Goal: Information Seeking & Learning: Learn about a topic

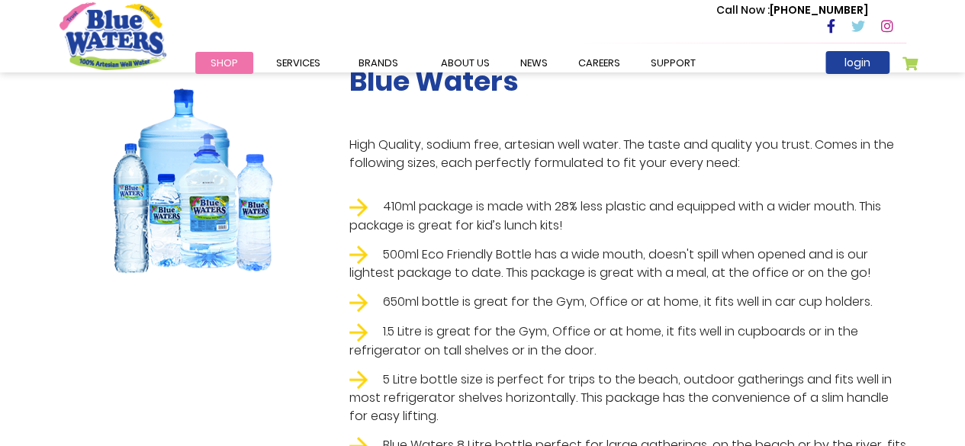
scroll to position [381, 0]
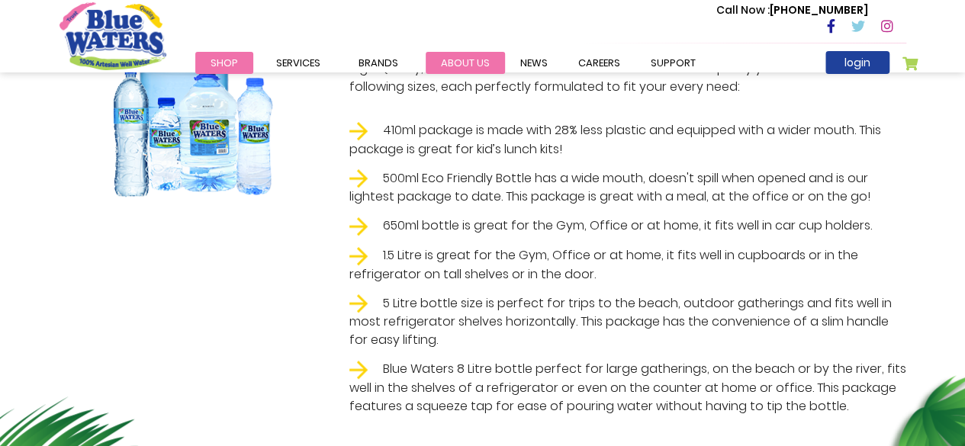
click at [457, 58] on link "about us" at bounding box center [465, 63] width 79 height 22
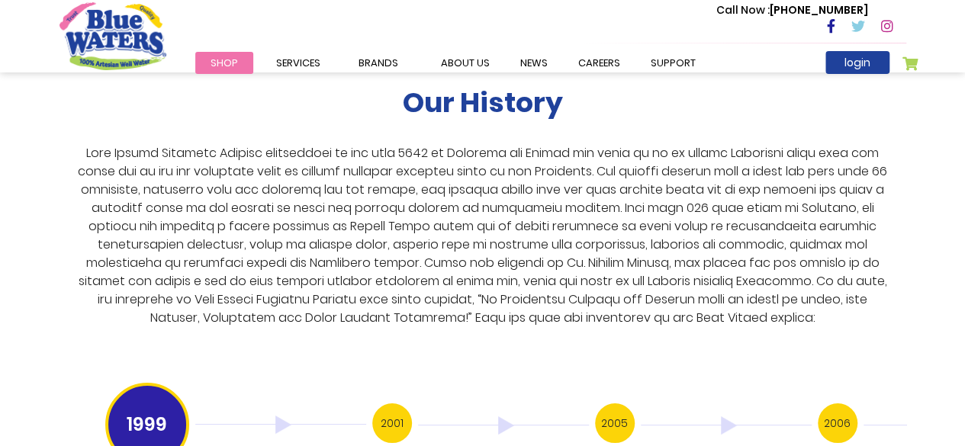
scroll to position [2899, 0]
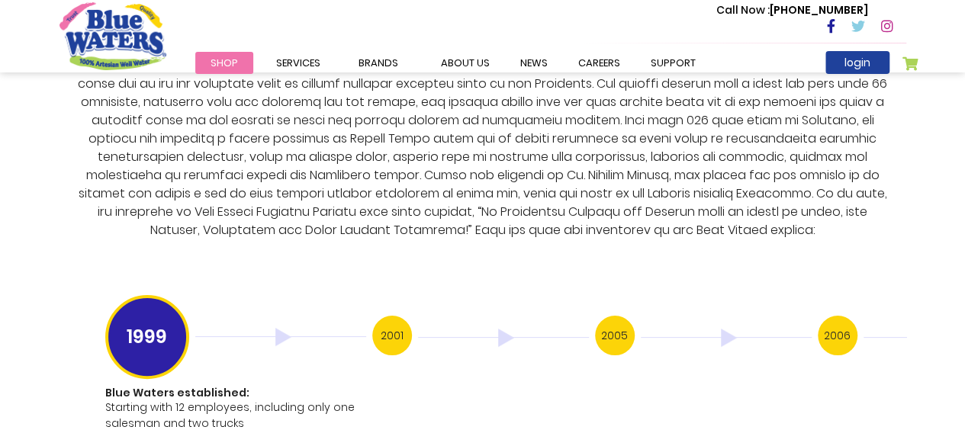
click at [626, 333] on h3 "2005" at bounding box center [615, 336] width 40 height 40
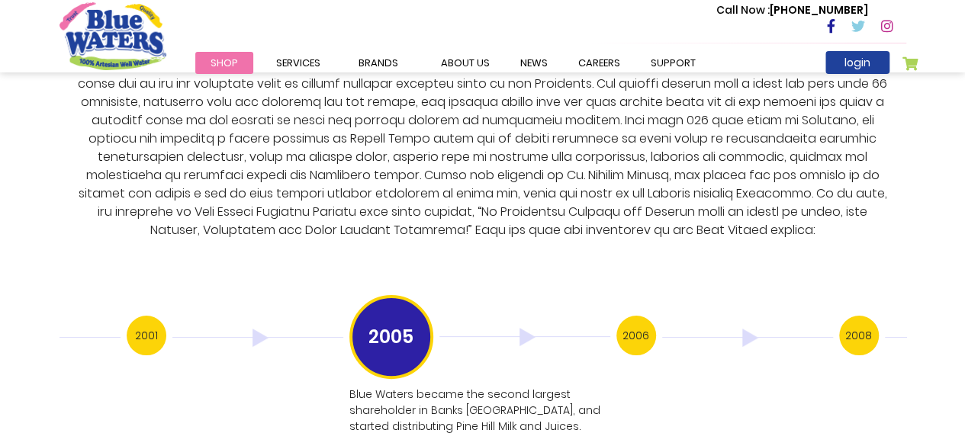
click at [639, 318] on h3 "2006" at bounding box center [636, 336] width 40 height 40
click at [632, 316] on h3 "2006" at bounding box center [636, 336] width 40 height 40
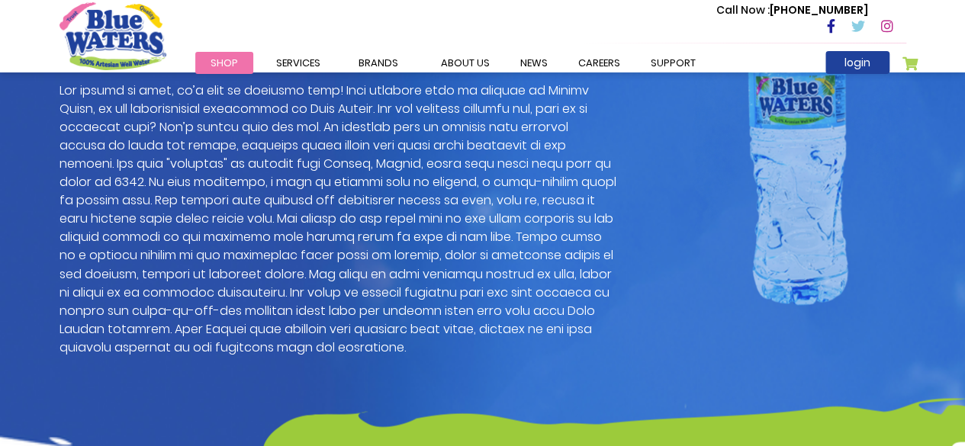
scroll to position [1103, 0]
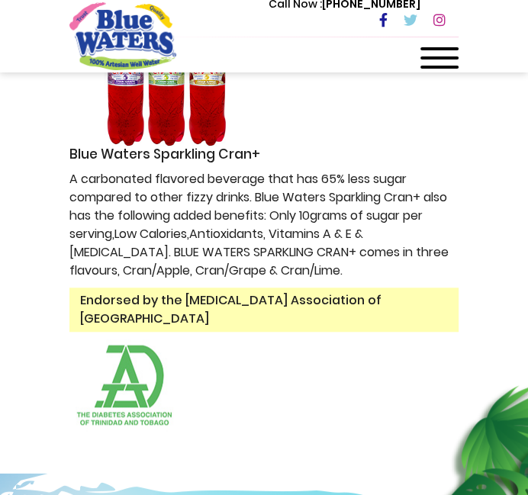
scroll to position [673, 0]
